Goal: Transaction & Acquisition: Purchase product/service

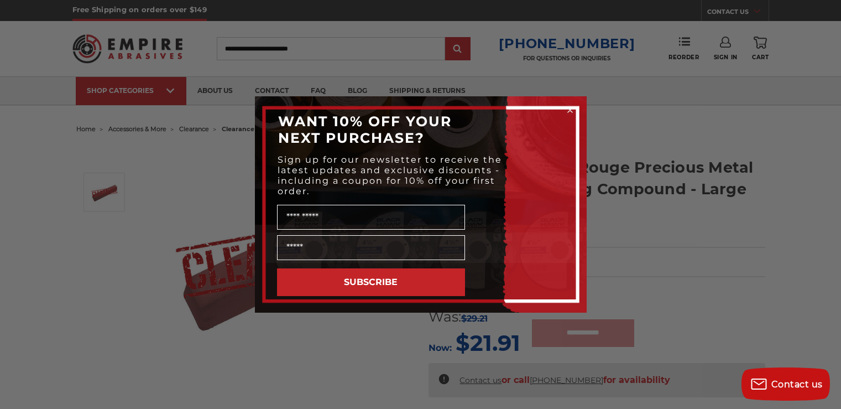
click at [119, 138] on div "Close dialog WANT 10% OFF YOUR NEXT PURCHASE? Sign up for our newsletter to rec…" at bounding box center [420, 204] width 841 height 409
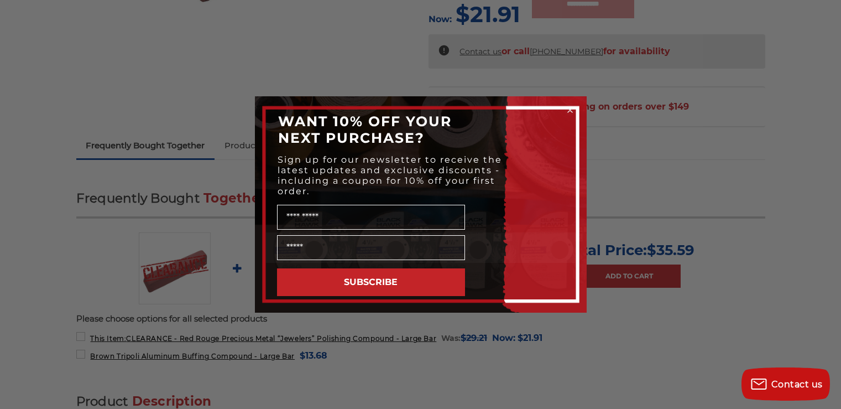
scroll to position [387, 0]
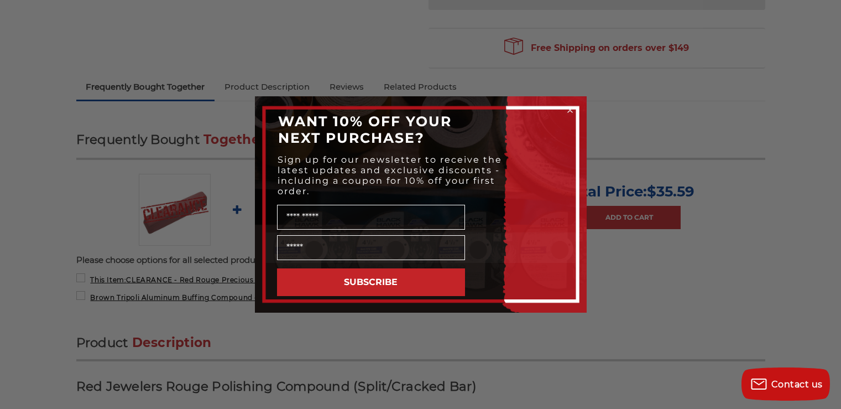
click at [572, 112] on icon "Close dialog" at bounding box center [570, 110] width 4 height 4
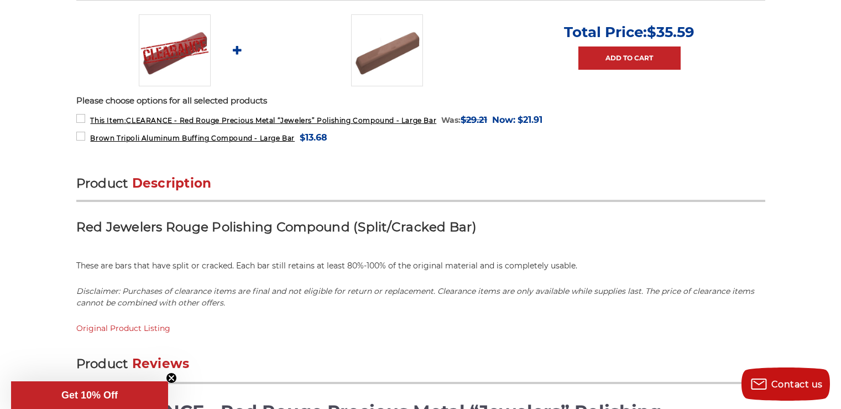
scroll to position [553, 0]
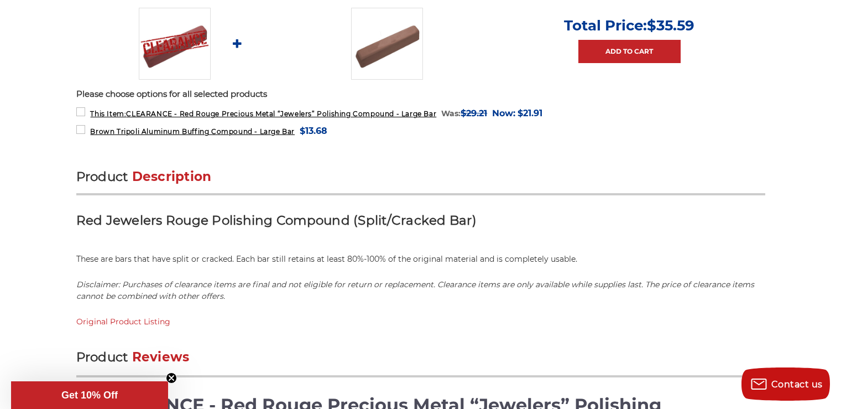
click at [175, 374] on circle "Close teaser" at bounding box center [172, 378] width 11 height 11
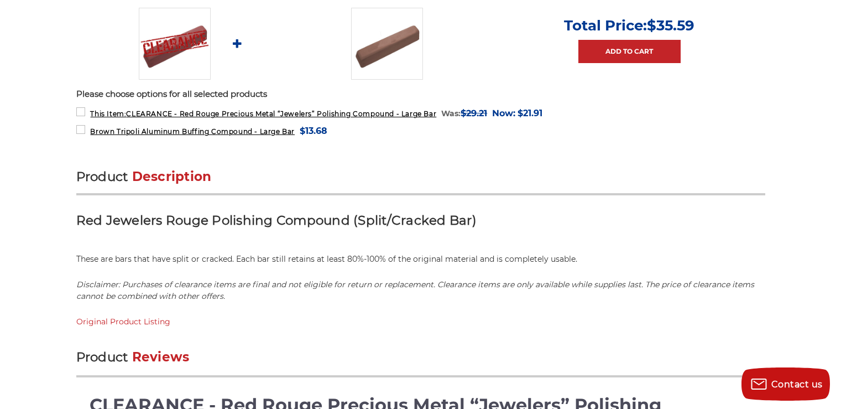
click at [746, 74] on ul "Total Price: $35.59 Add to Cart" at bounding box center [420, 44] width 689 height 72
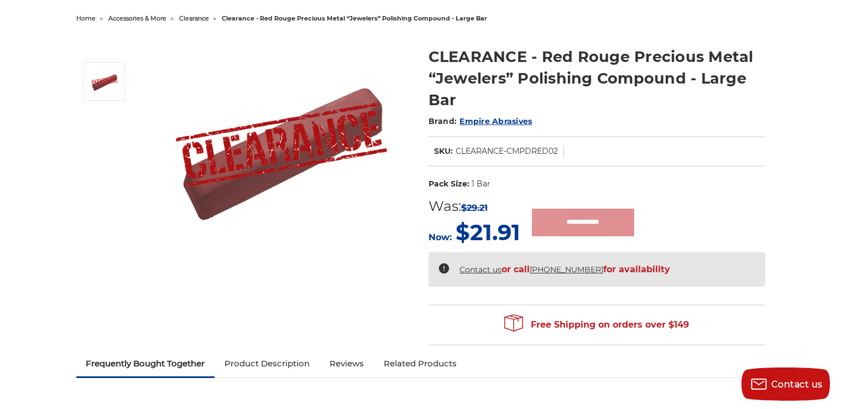
scroll to position [0, 0]
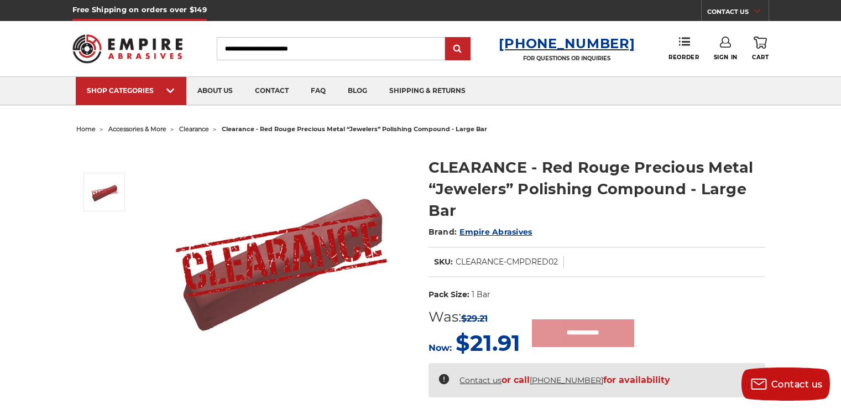
click at [536, 44] on h3 "[PHONE_NUMBER]" at bounding box center [567, 43] width 136 height 16
click at [765, 55] on span "Cart" at bounding box center [760, 57] width 17 height 7
click at [84, 129] on span "home" at bounding box center [85, 129] width 19 height 8
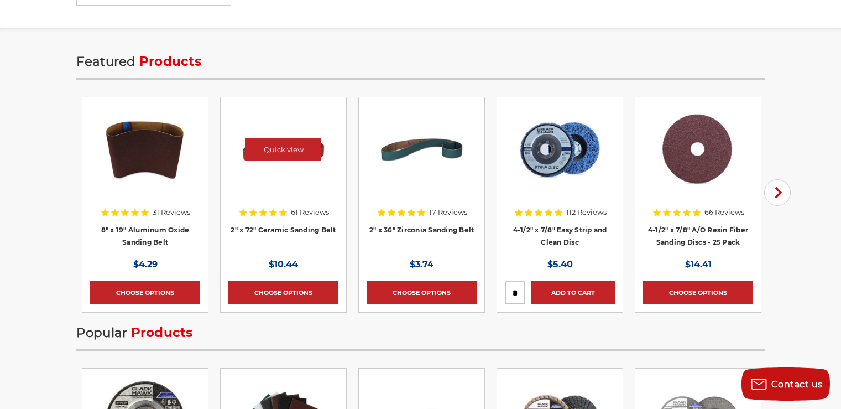
scroll to position [1494, 0]
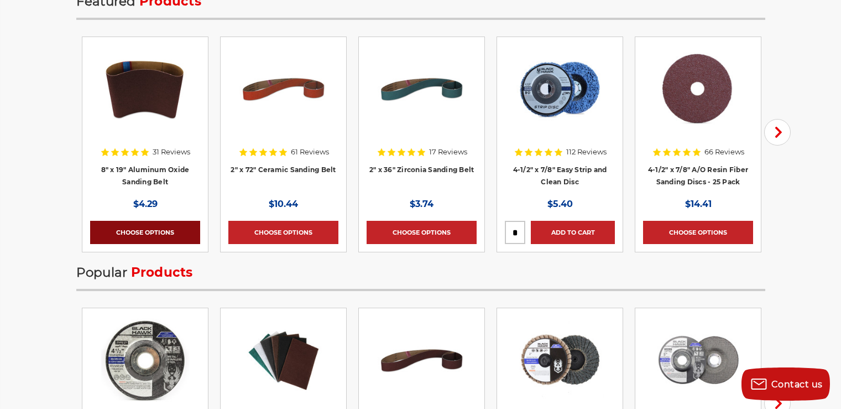
click at [173, 232] on link "Choose Options" at bounding box center [145, 232] width 110 height 23
